Goal: Find specific page/section: Find specific page/section

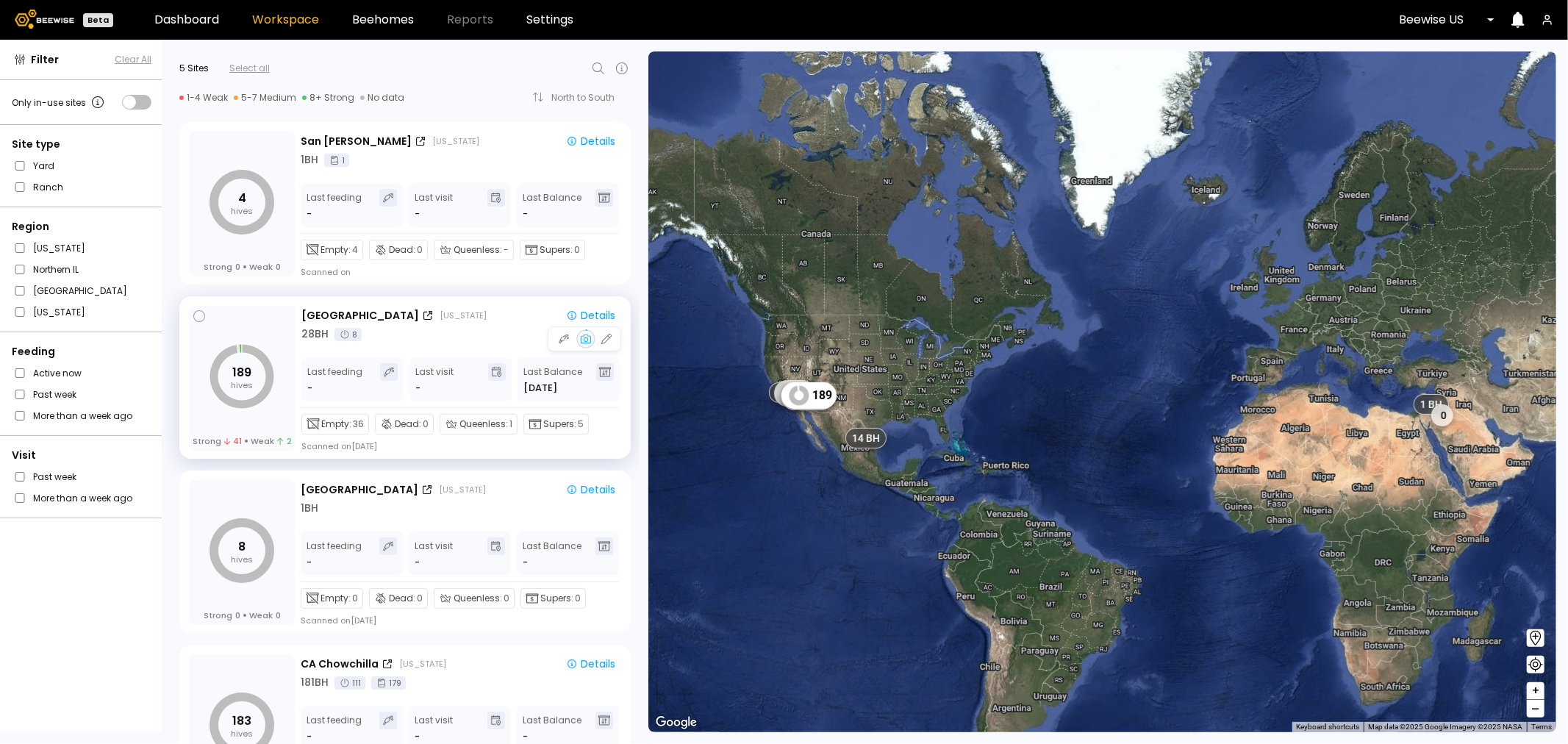
click at [241, 375] on tspan "189" at bounding box center [242, 372] width 19 height 17
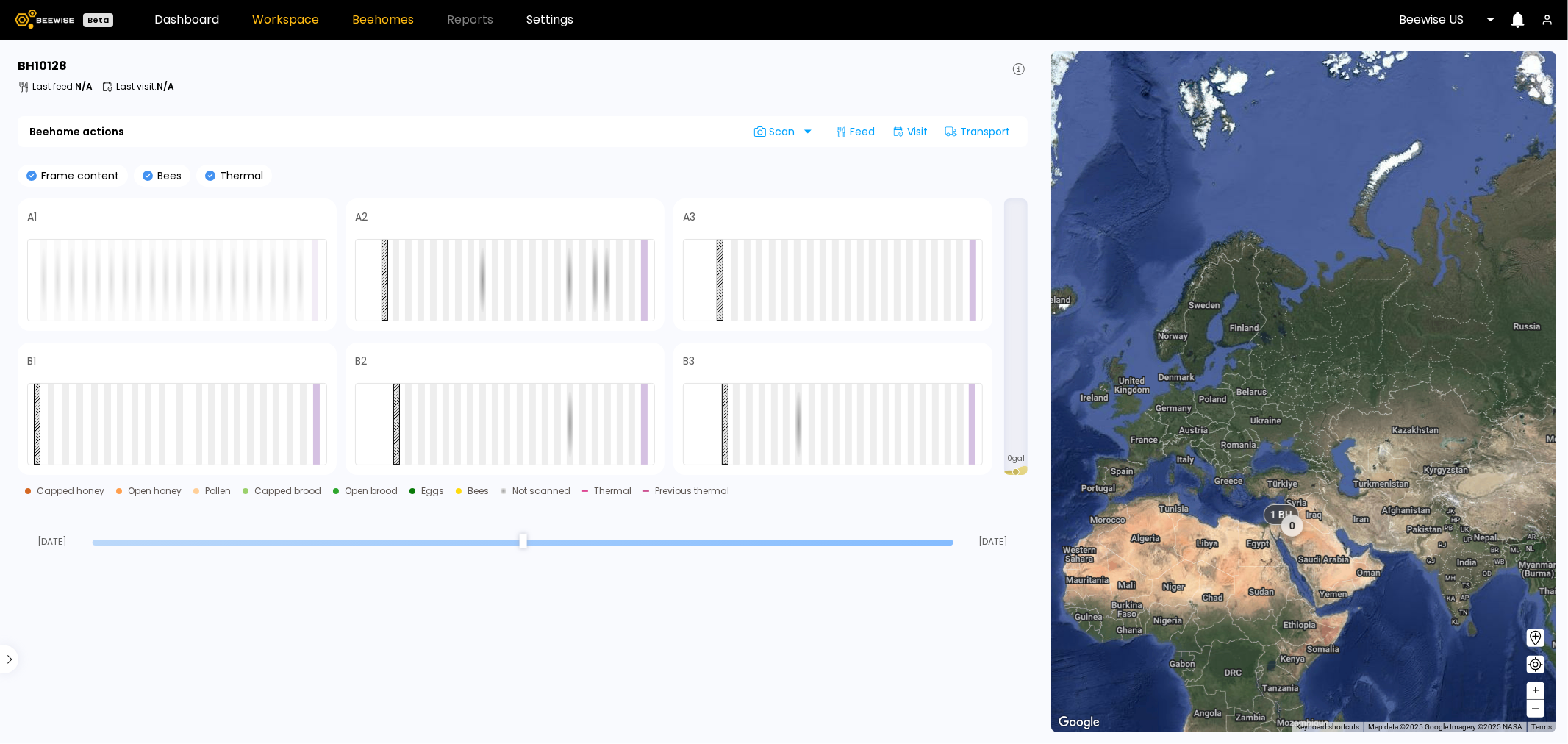
click at [288, 20] on link "Workspace" at bounding box center [285, 20] width 67 height 12
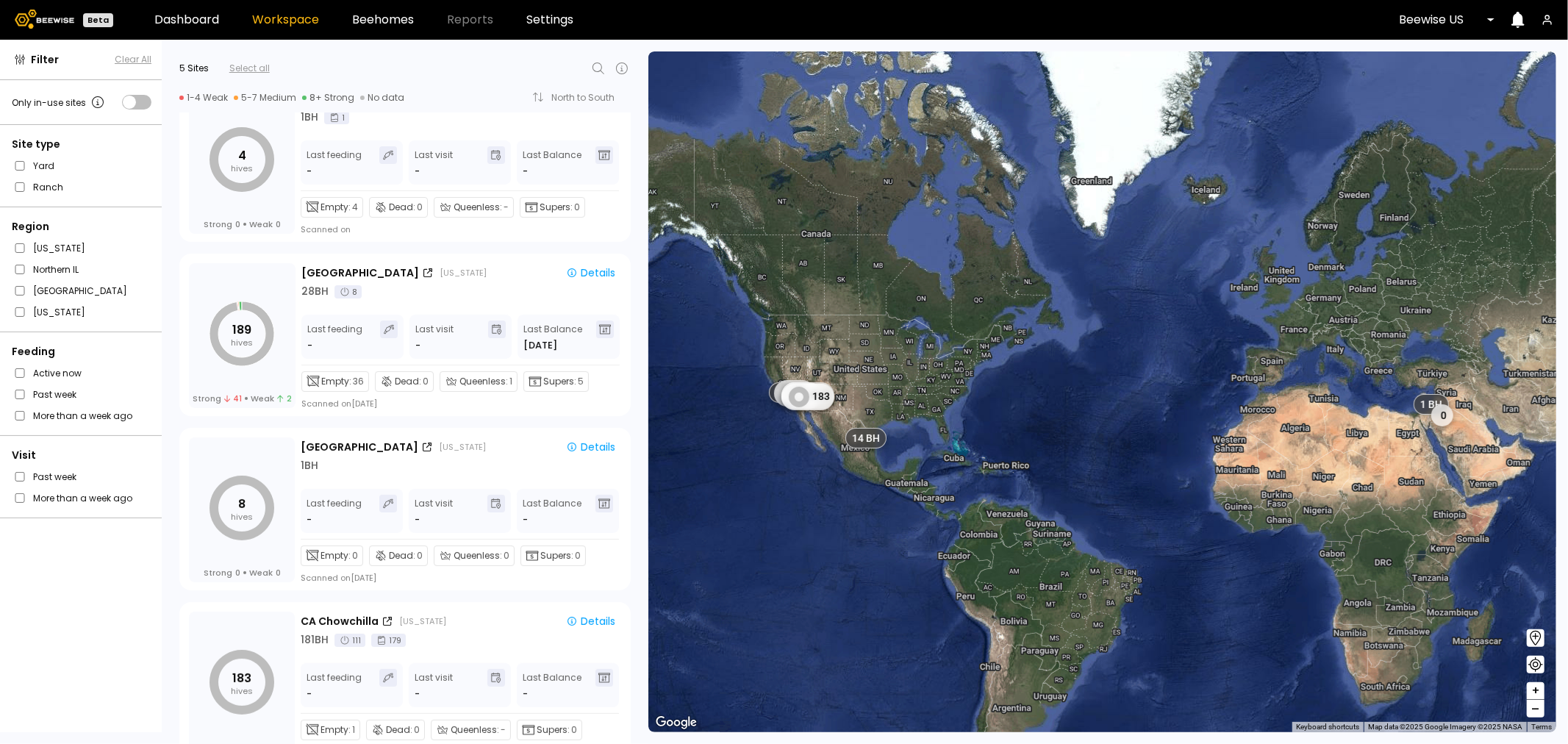
scroll to position [81, 0]
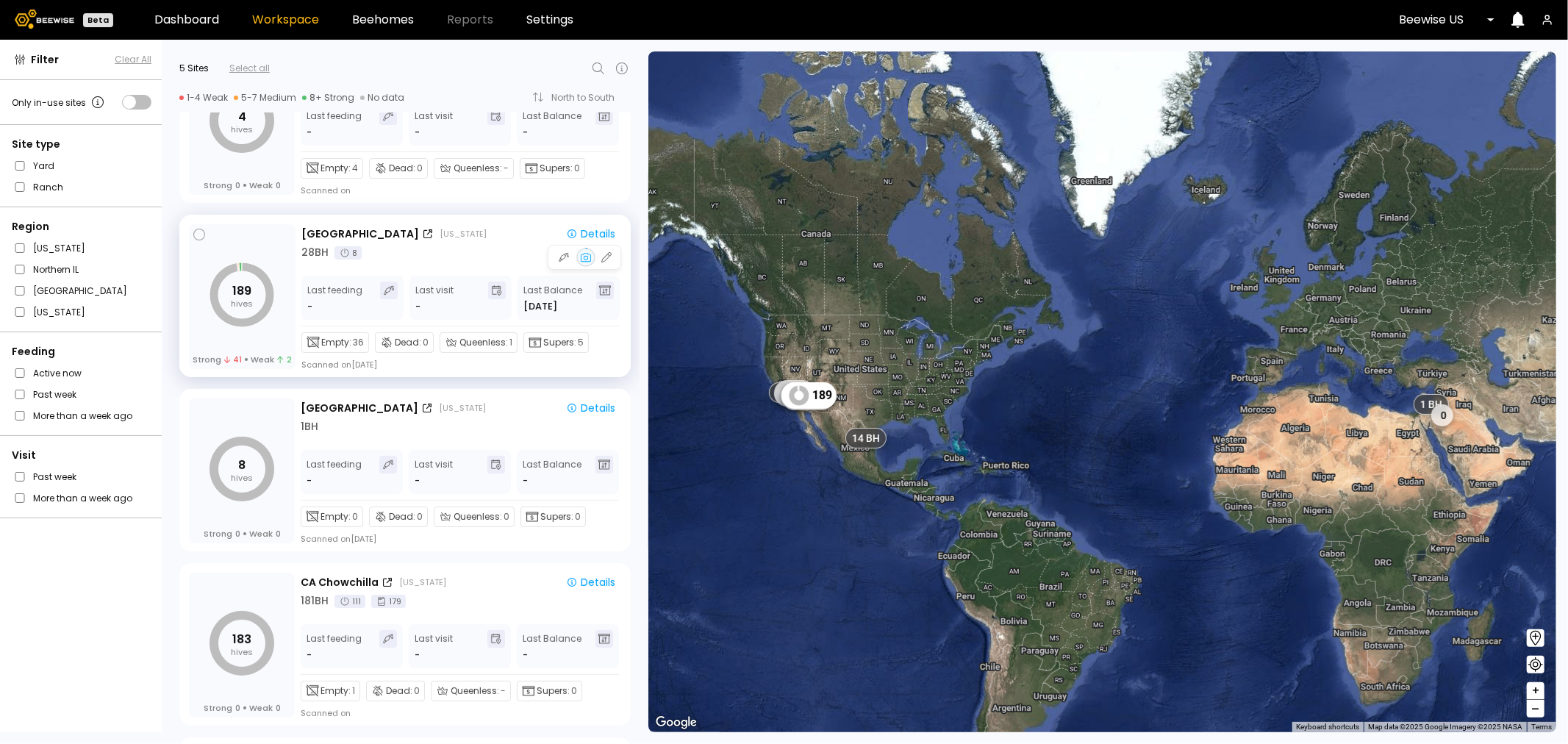
click at [241, 311] on icon "189 hives" at bounding box center [241, 294] width 65 height 65
